Goal: Find specific page/section: Find specific page/section

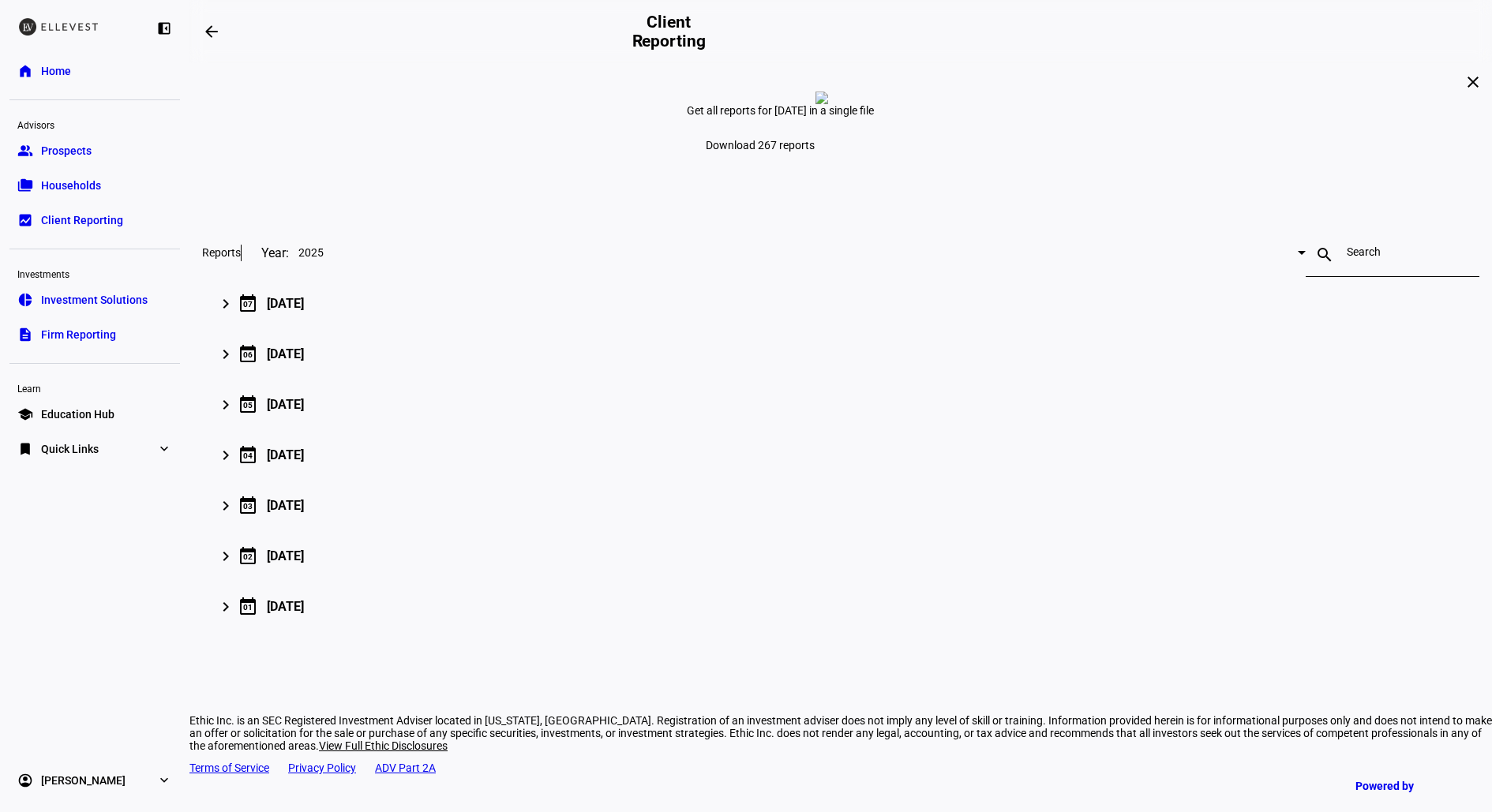
click at [121, 174] on link "folder_copy Households" at bounding box center [94, 185] width 170 height 31
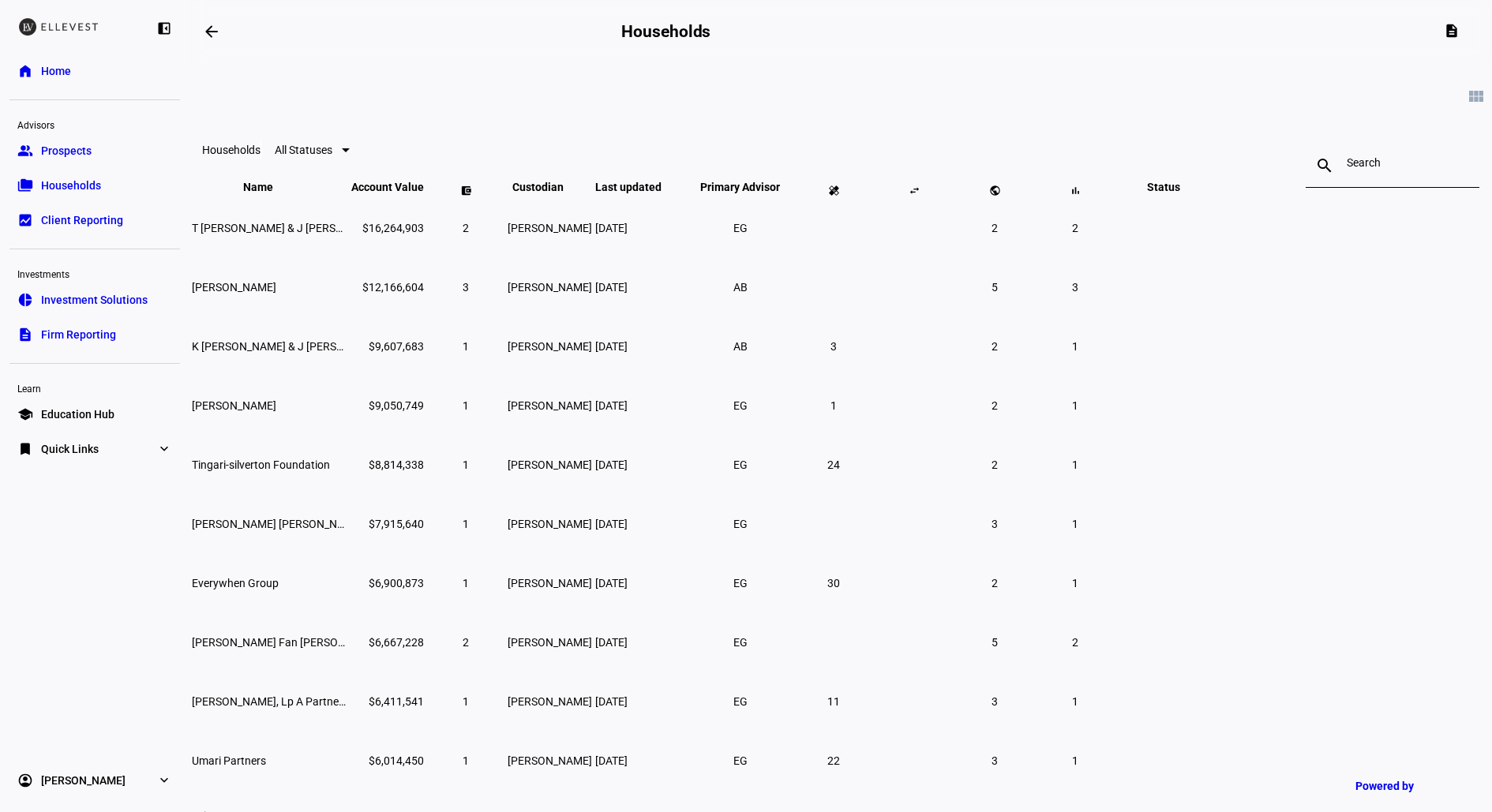
click at [1347, 163] on input at bounding box center [1392, 163] width 92 height 12
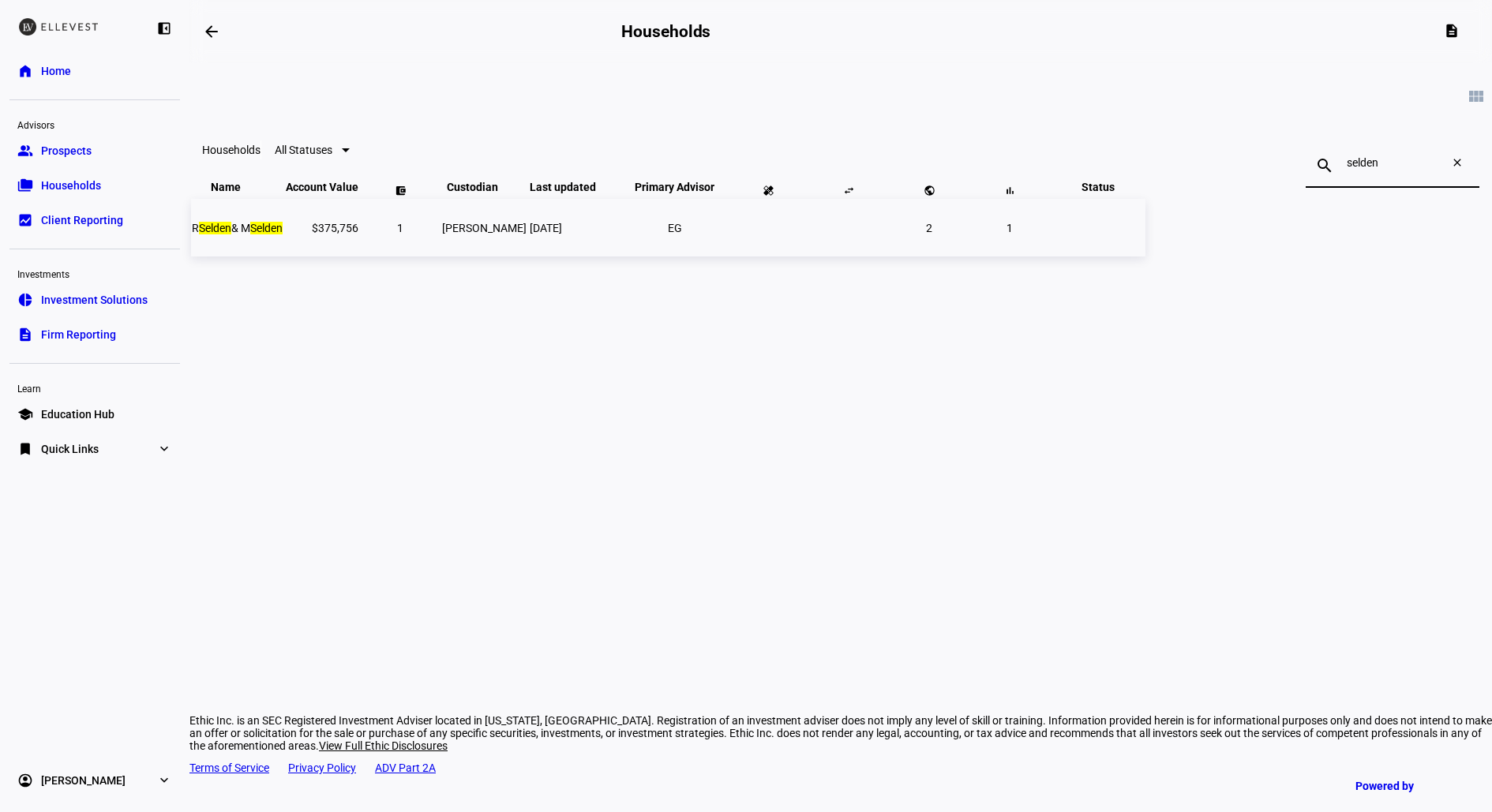
type input "selden"
click at [282, 234] on mark "Selden" at bounding box center [266, 228] width 32 height 12
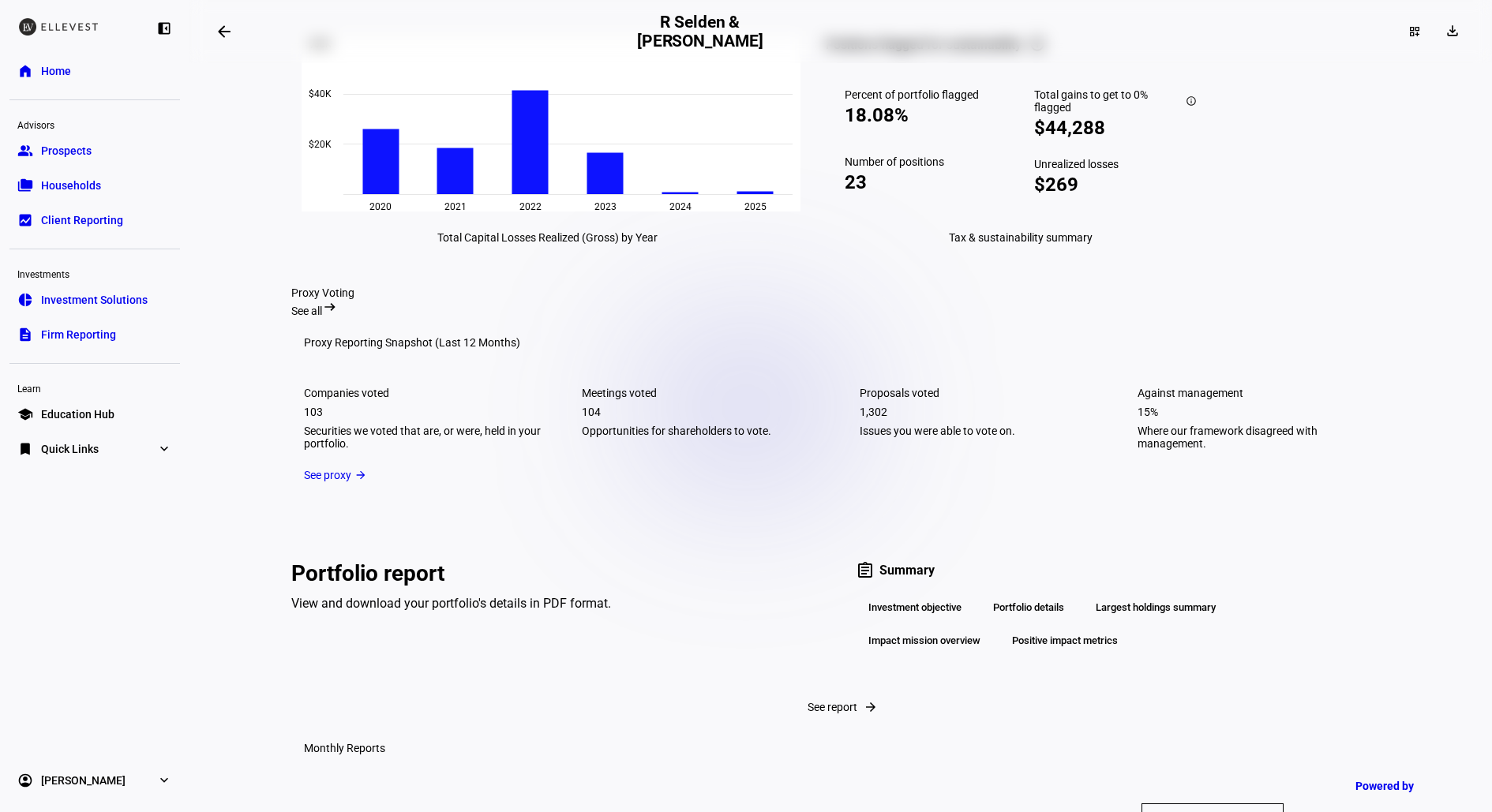
scroll to position [2264, 0]
